Goal: Information Seeking & Learning: Learn about a topic

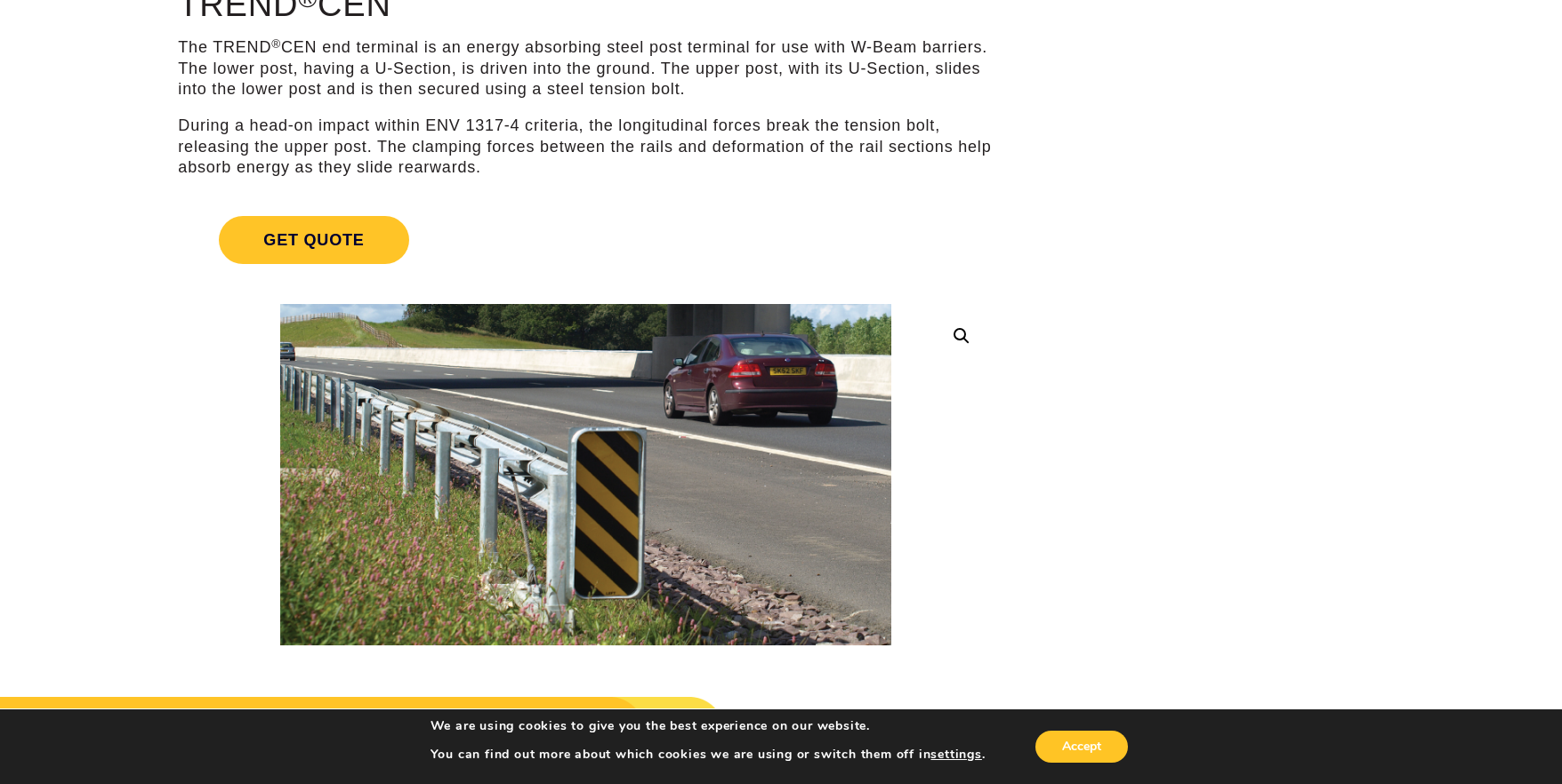
scroll to position [232, 0]
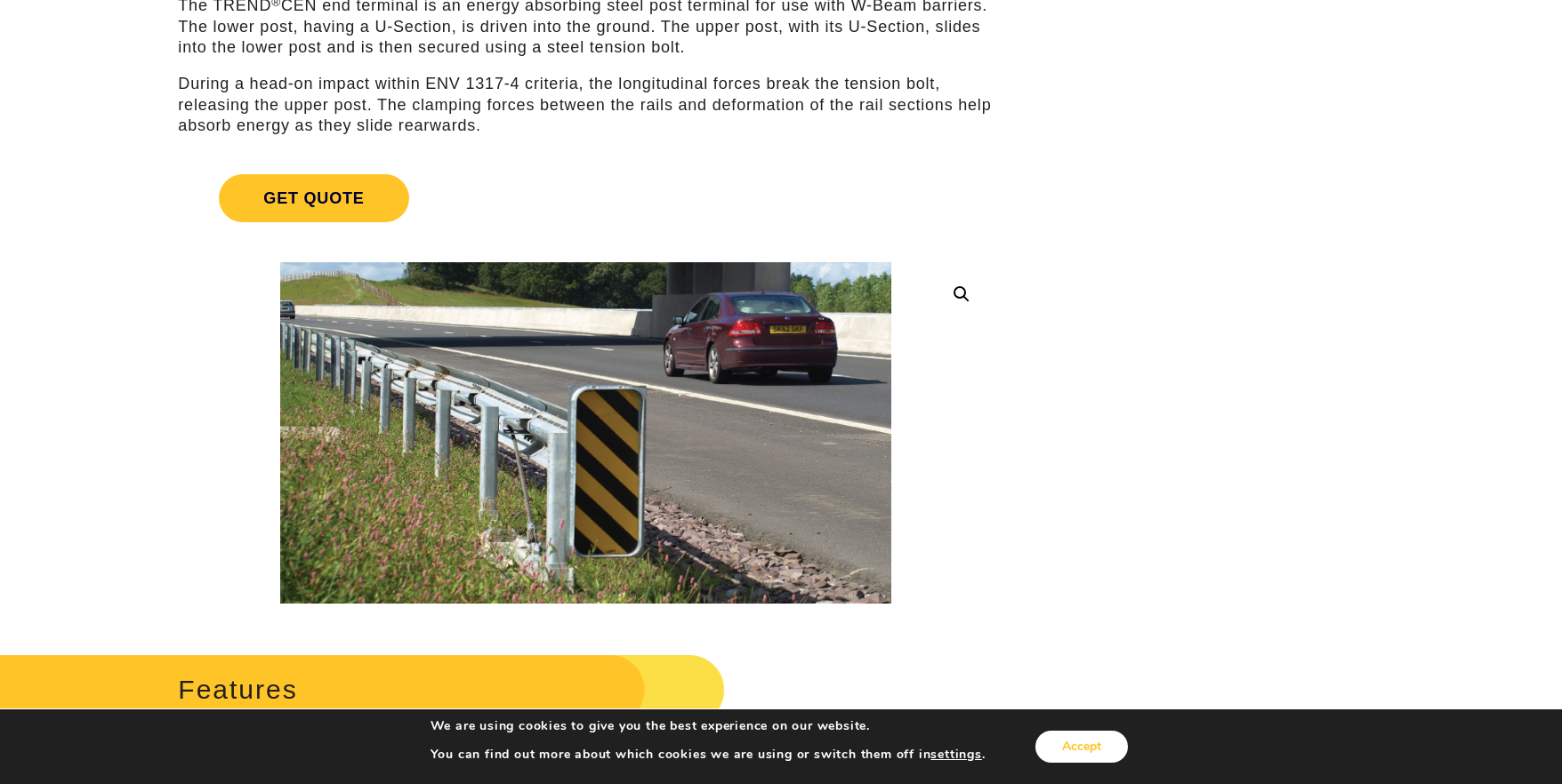
click at [1105, 746] on button "Accept" at bounding box center [1082, 747] width 93 height 32
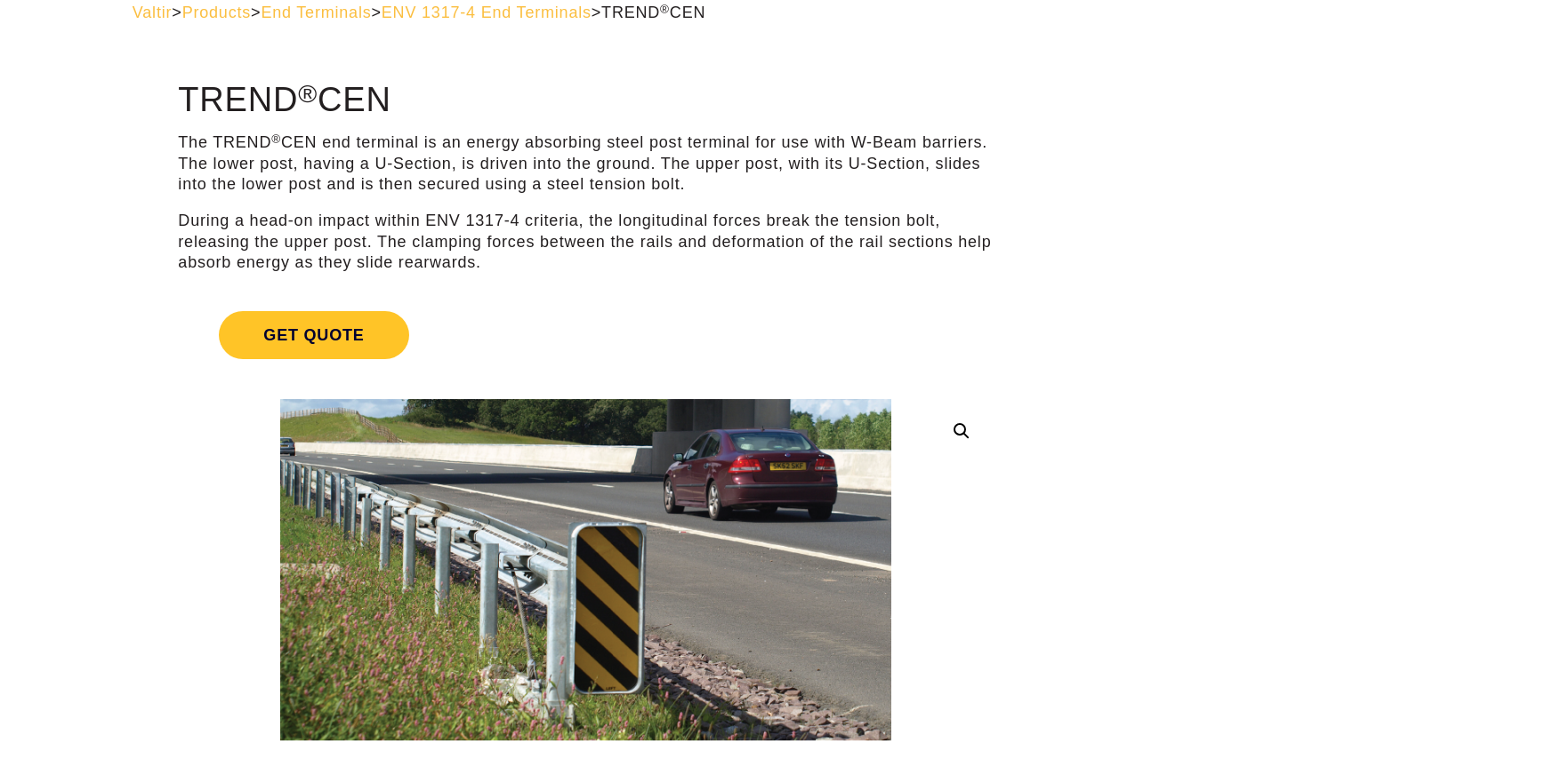
scroll to position [0, 0]
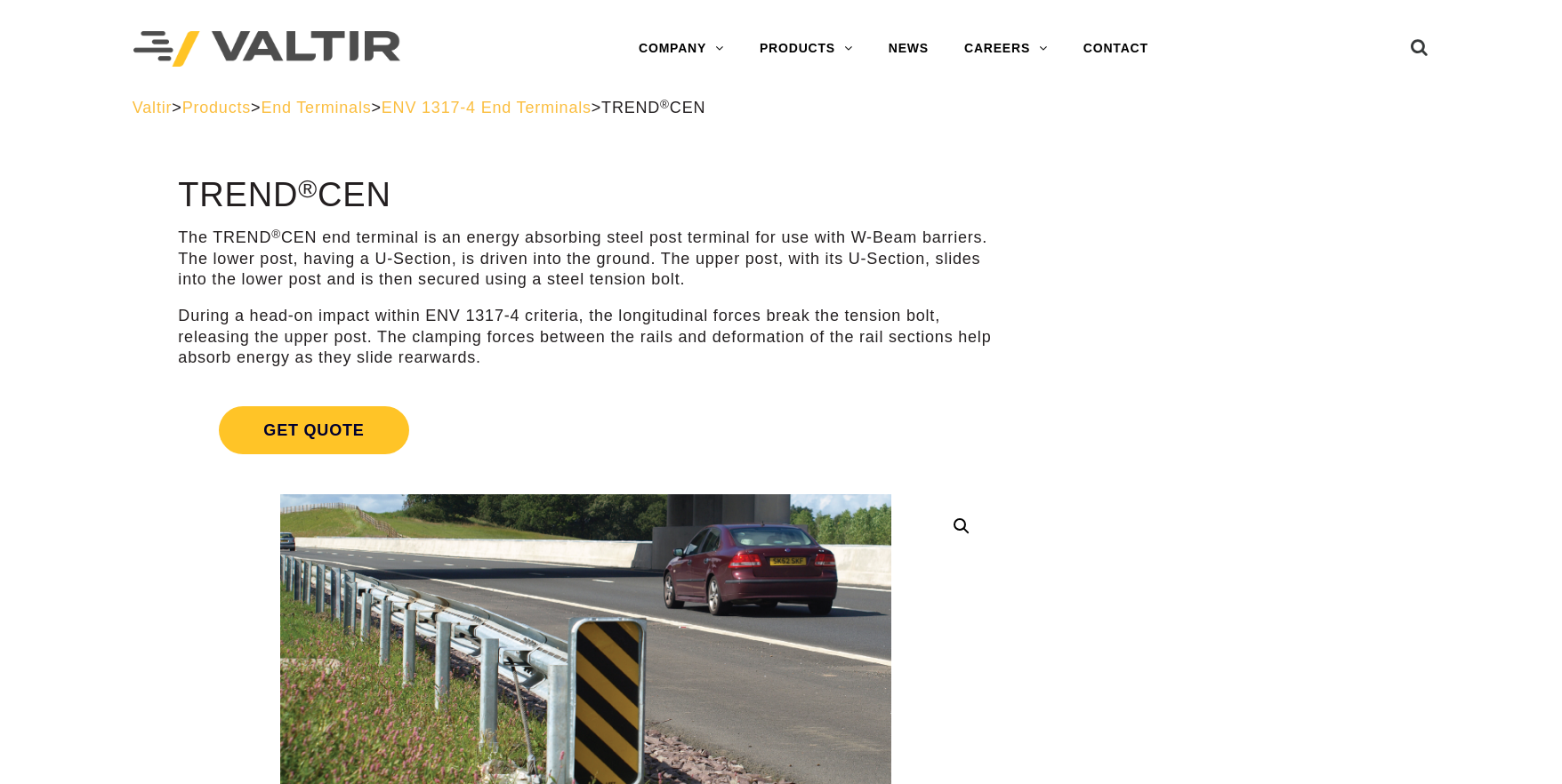
click at [244, 107] on span "Products" at bounding box center [217, 107] width 69 height 18
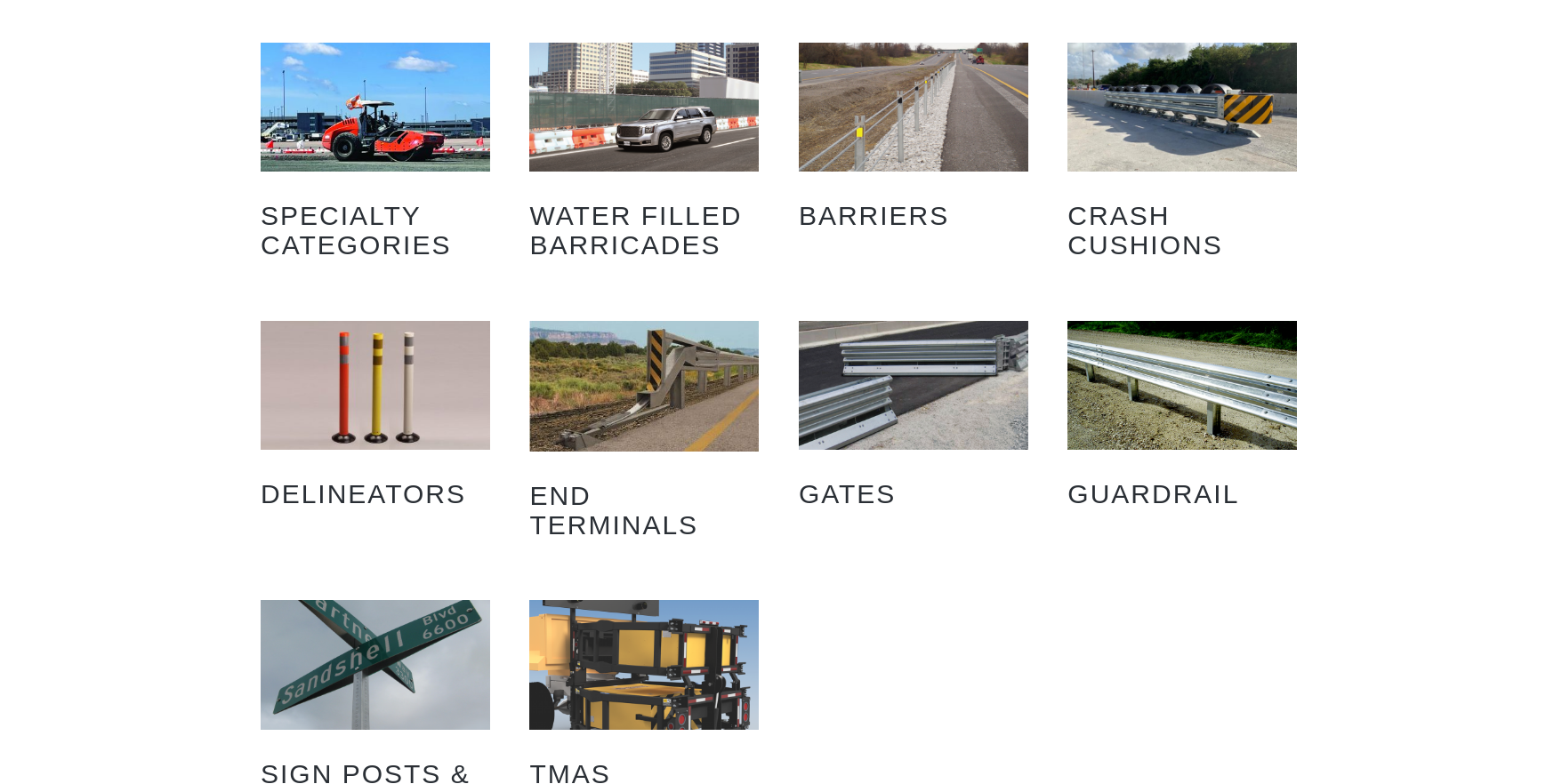
scroll to position [86, 0]
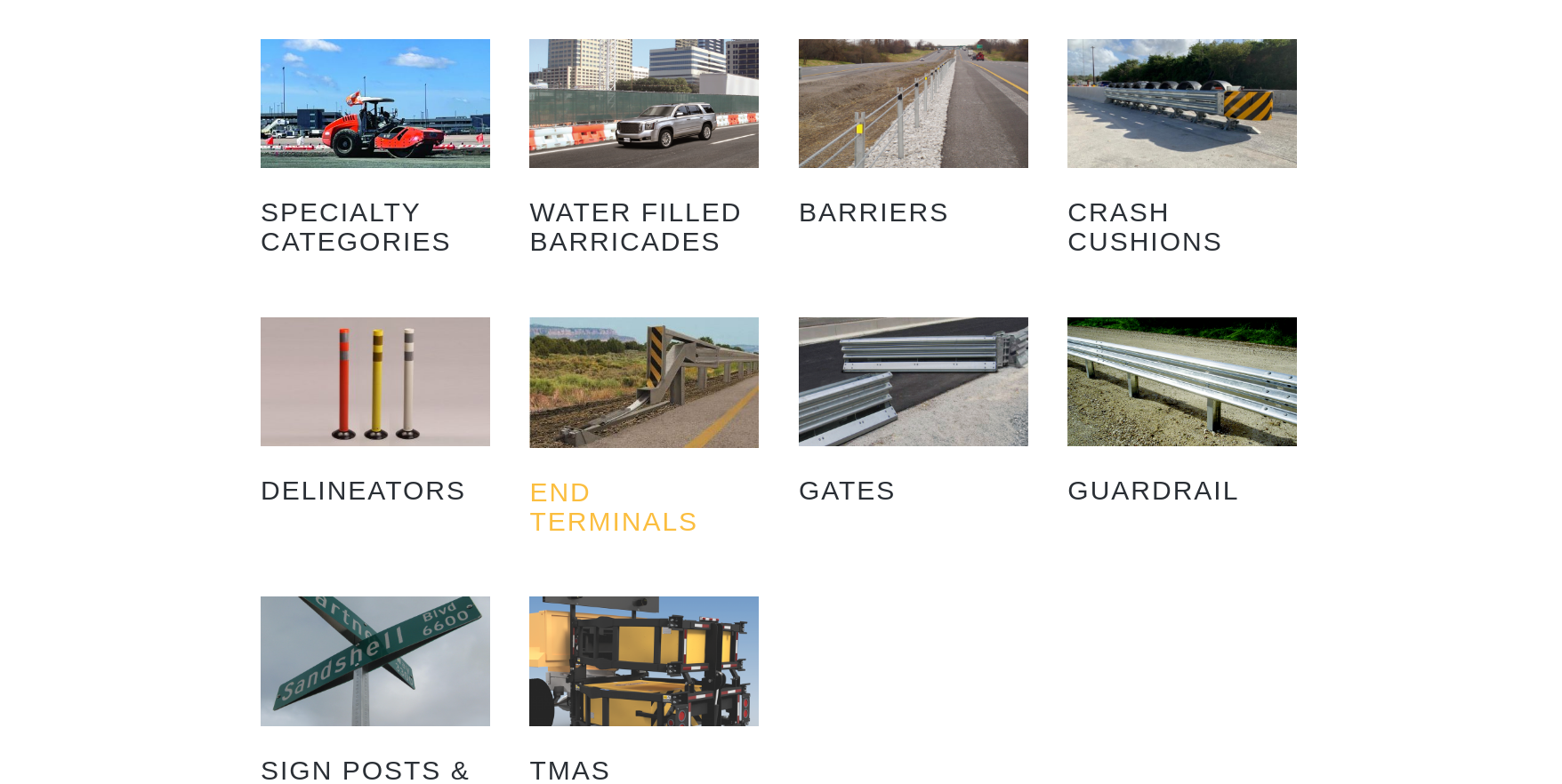
click at [577, 513] on h2 "End Terminals (11)" at bounding box center [644, 507] width 229 height 86
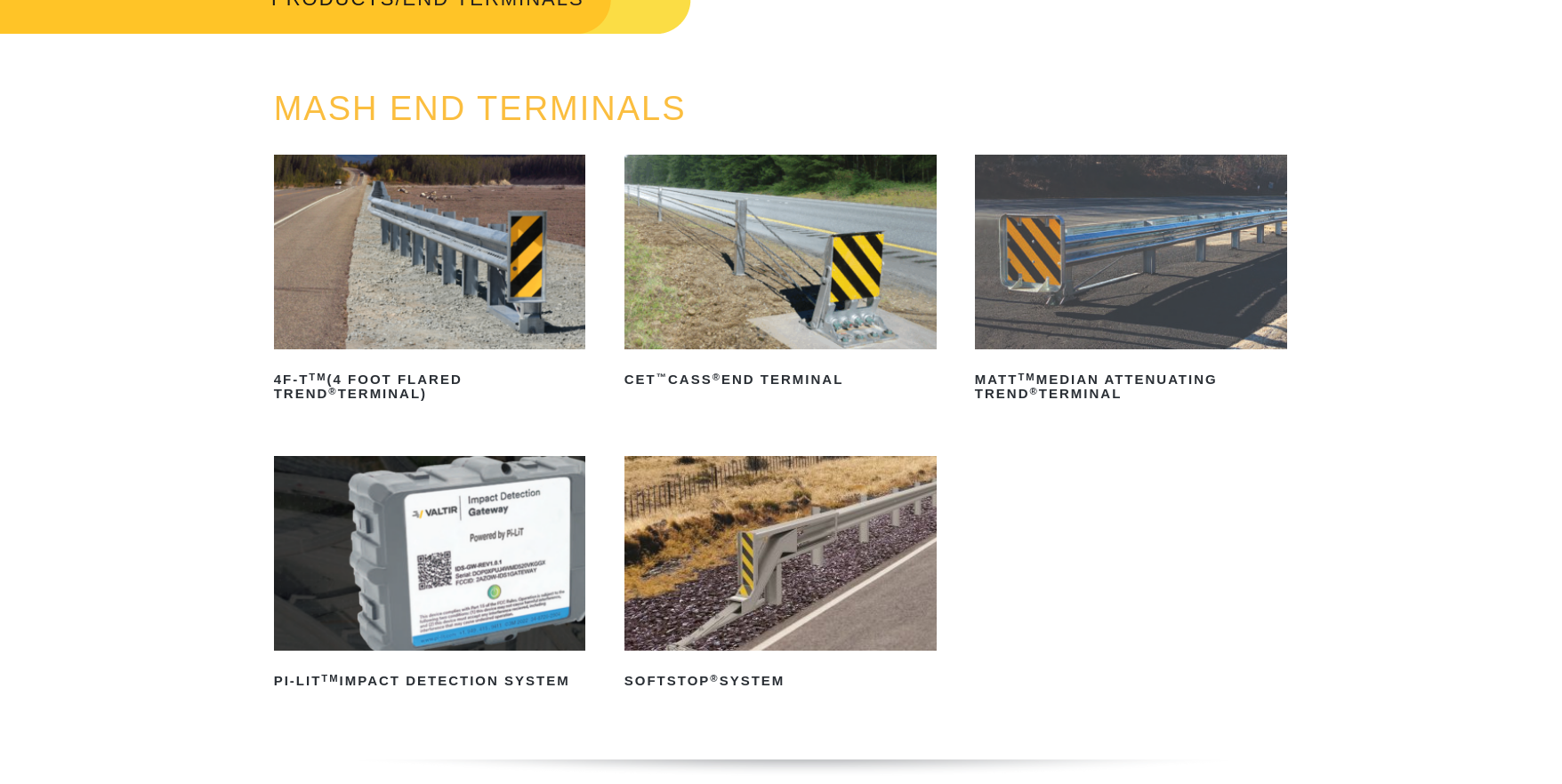
scroll to position [135, 0]
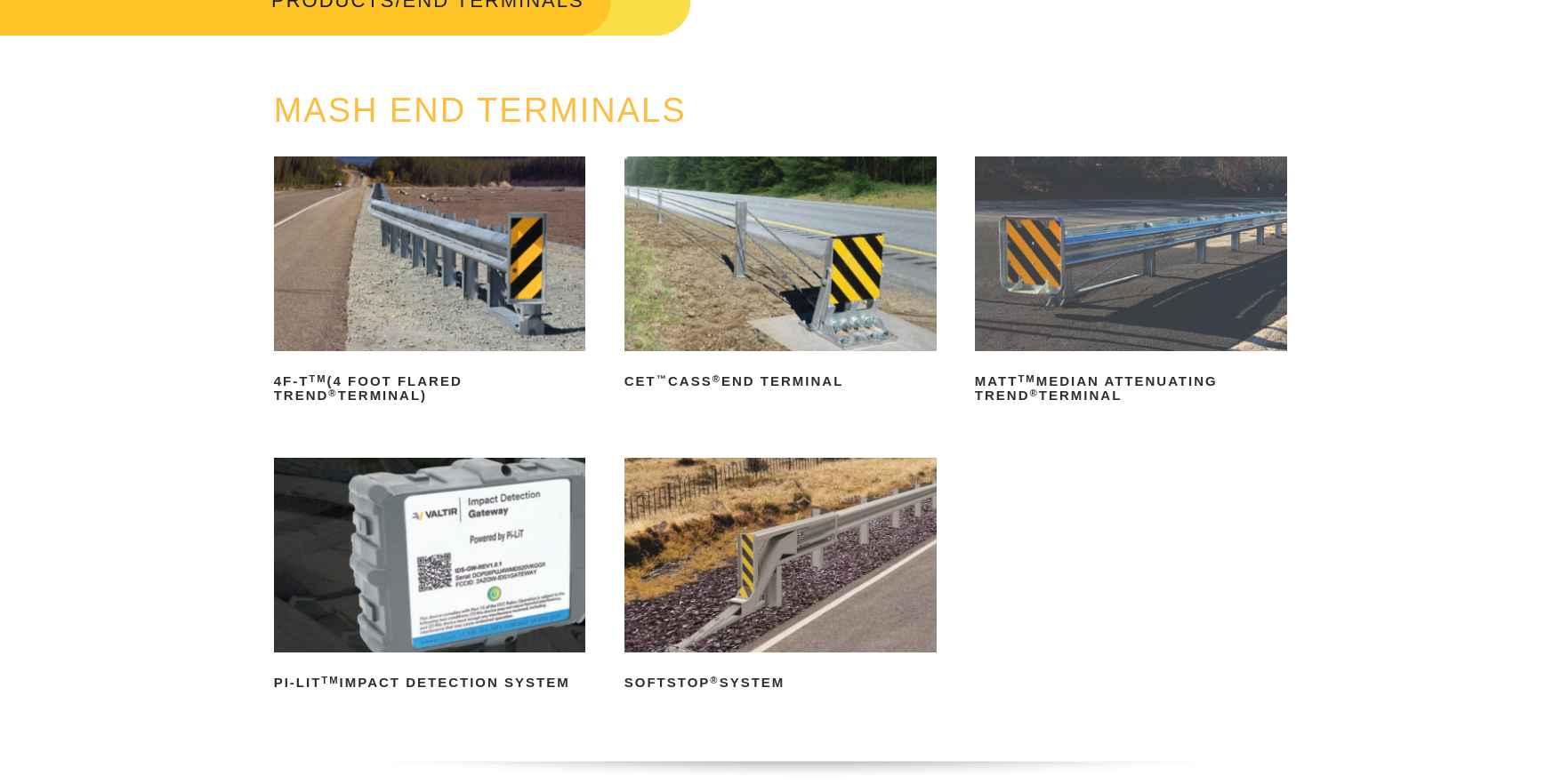
click at [437, 306] on img at bounding box center [429, 254] width 312 height 195
click at [1089, 375] on h2 "MATT TM Median Attenuating TREND ® Terminal" at bounding box center [1131, 388] width 312 height 42
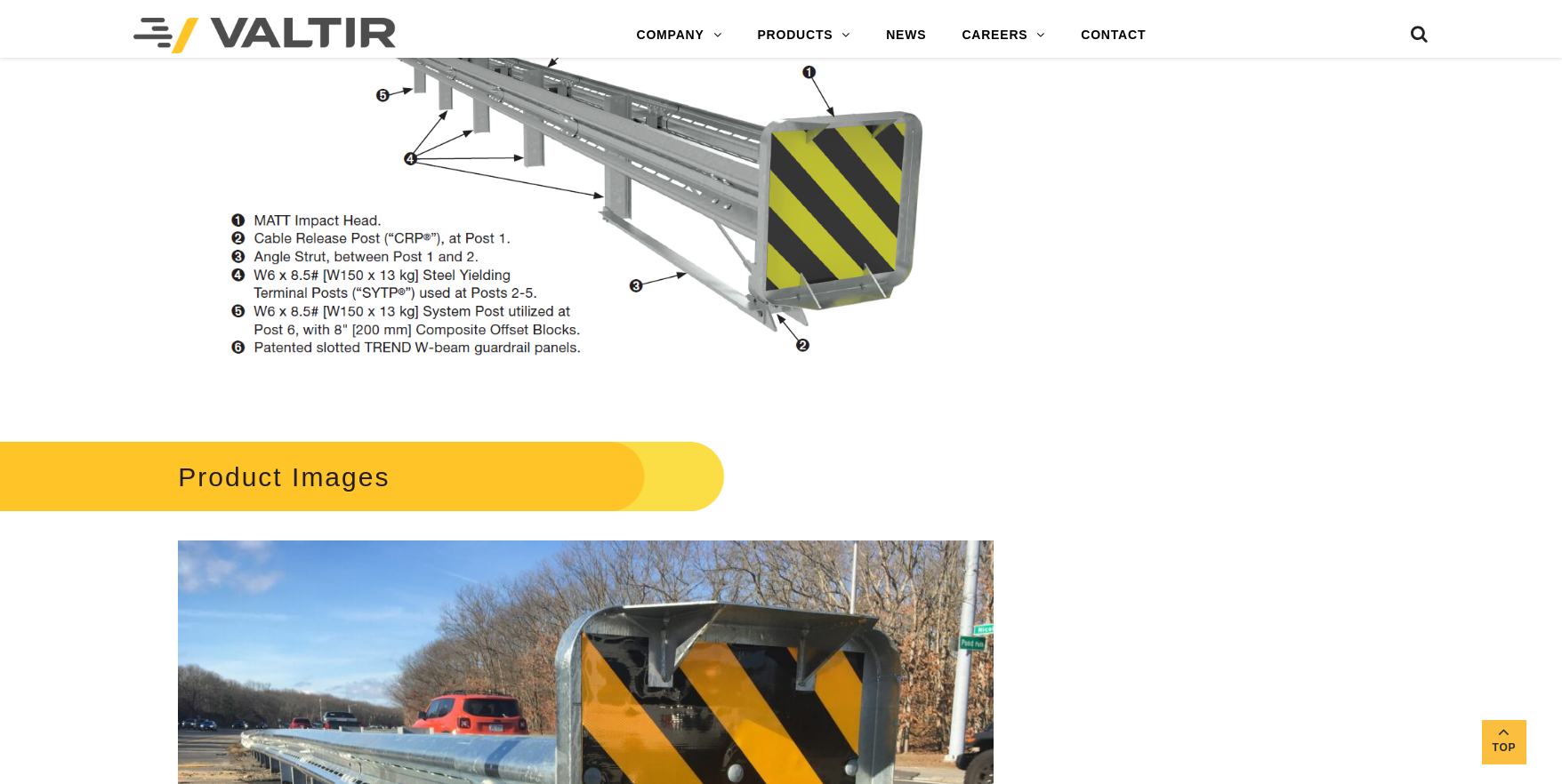
scroll to position [1978, 0]
